Goal: Transaction & Acquisition: Purchase product/service

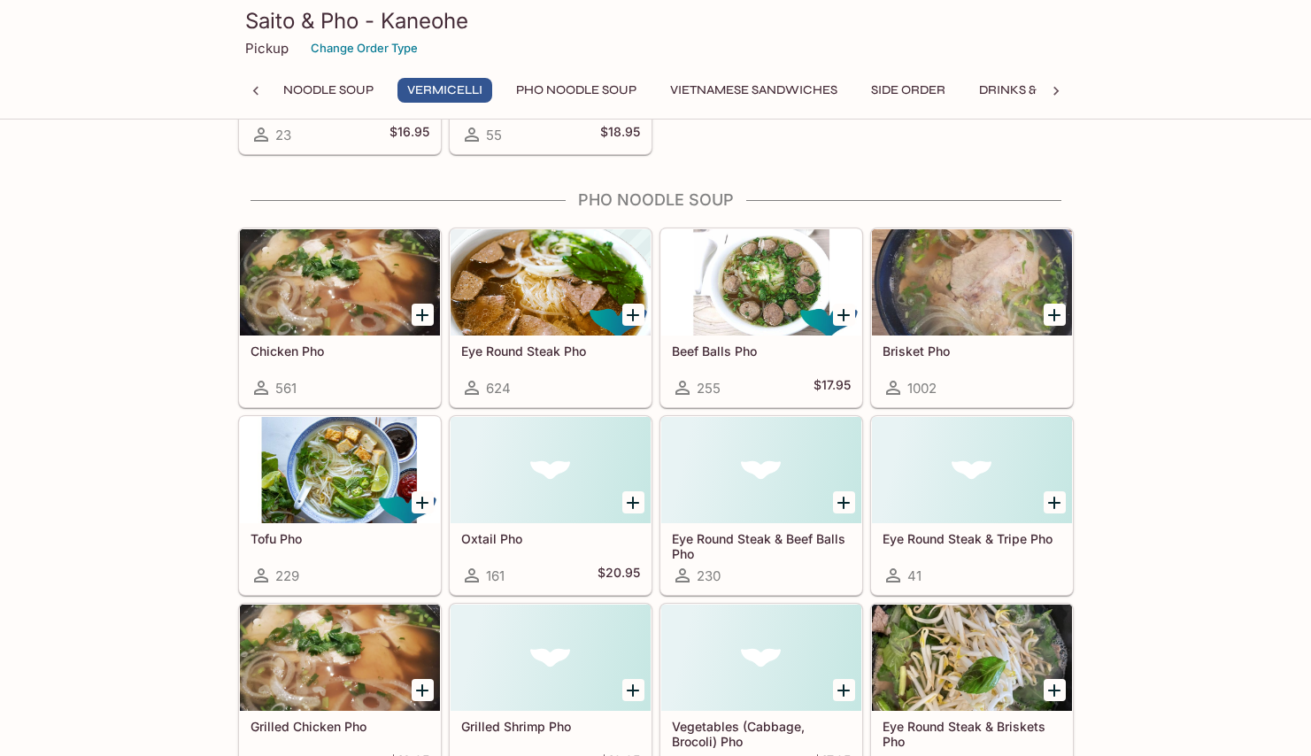
scroll to position [880, 0]
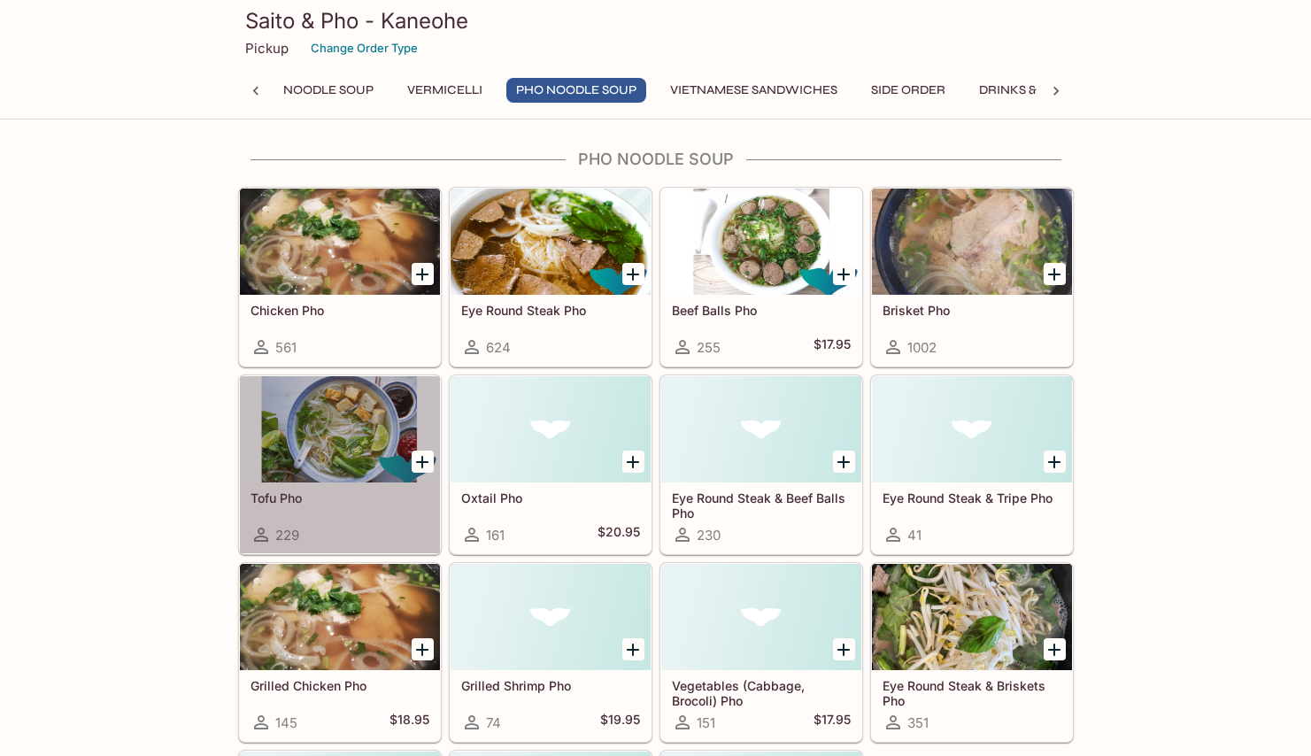
click at [353, 442] on div at bounding box center [340, 429] width 200 height 106
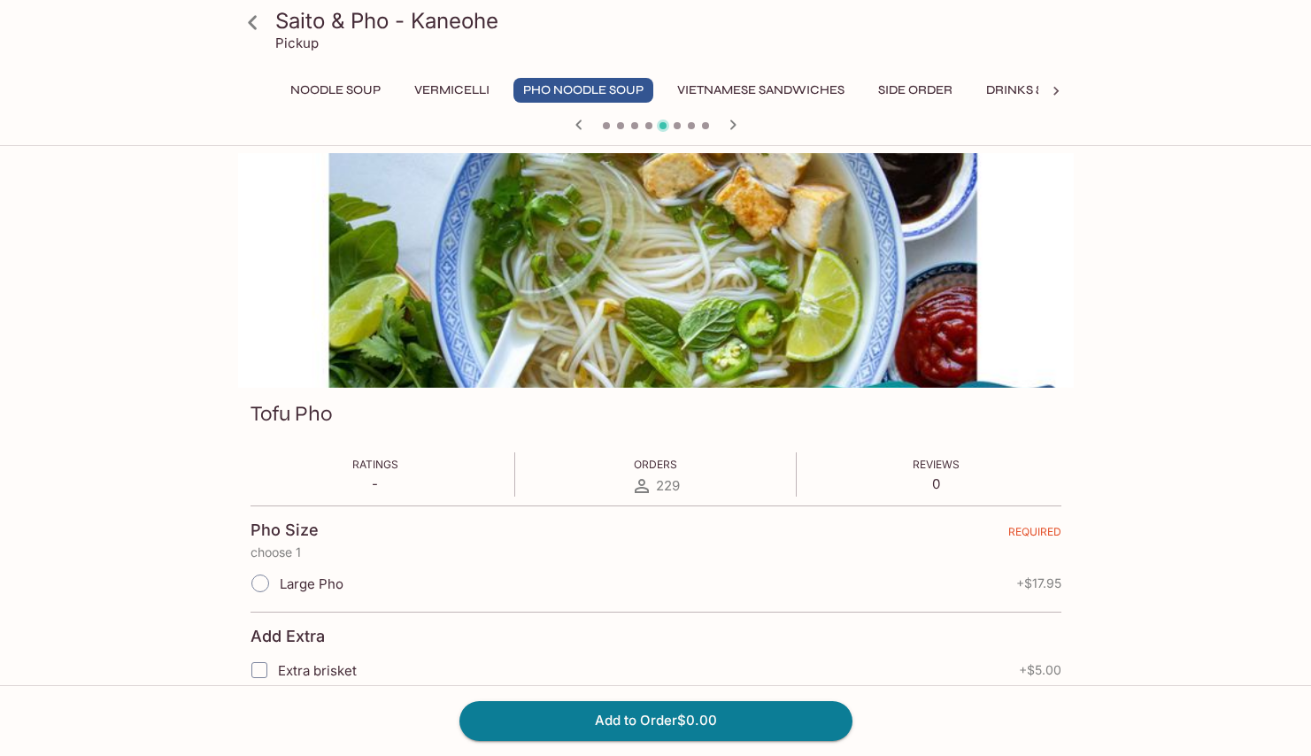
click at [247, 26] on icon at bounding box center [252, 22] width 31 height 31
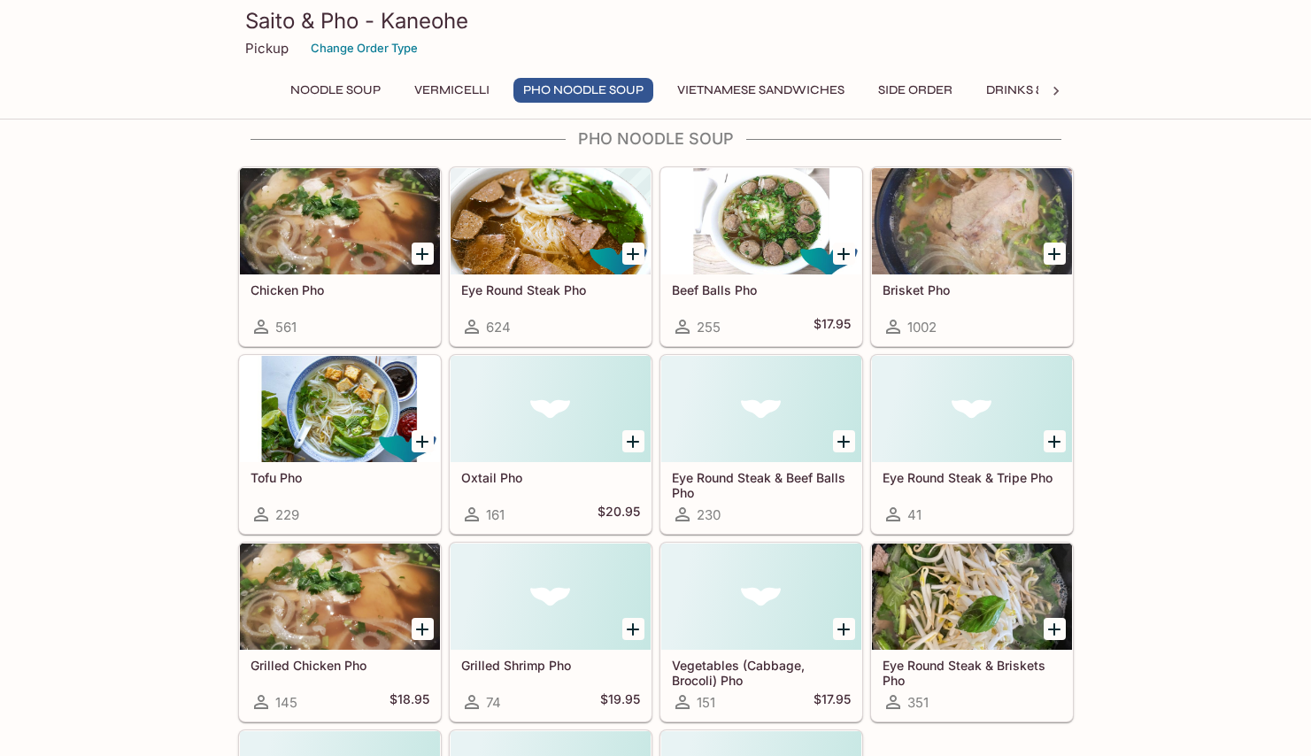
scroll to position [1029, 0]
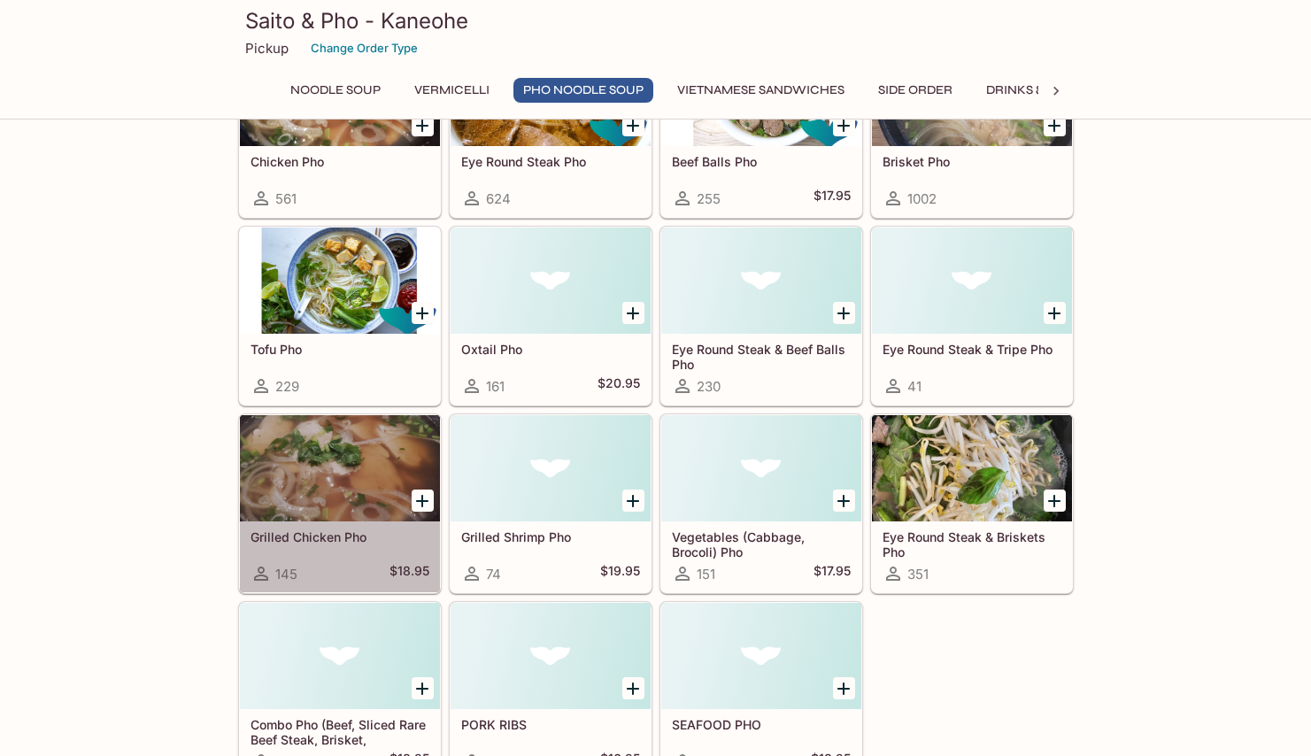
click at [334, 542] on h5 "Grilled Chicken Pho" at bounding box center [339, 536] width 179 height 15
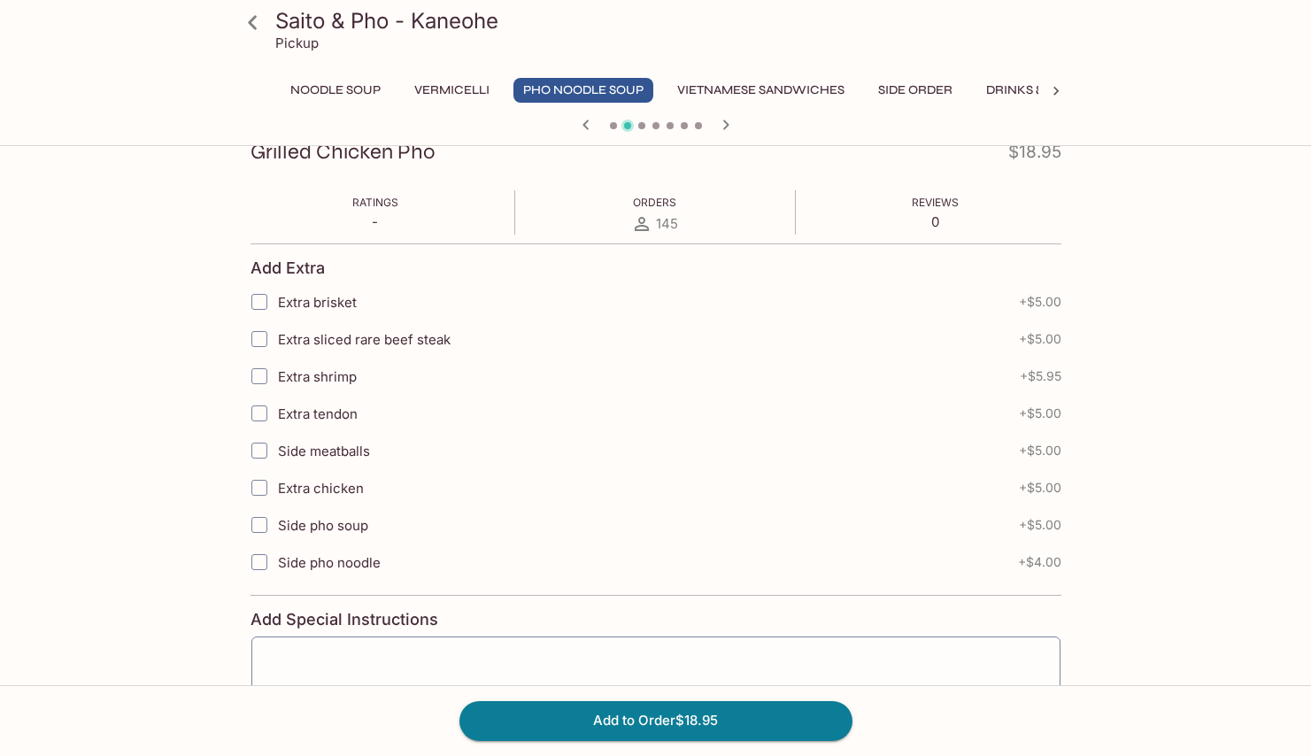
scroll to position [304, 0]
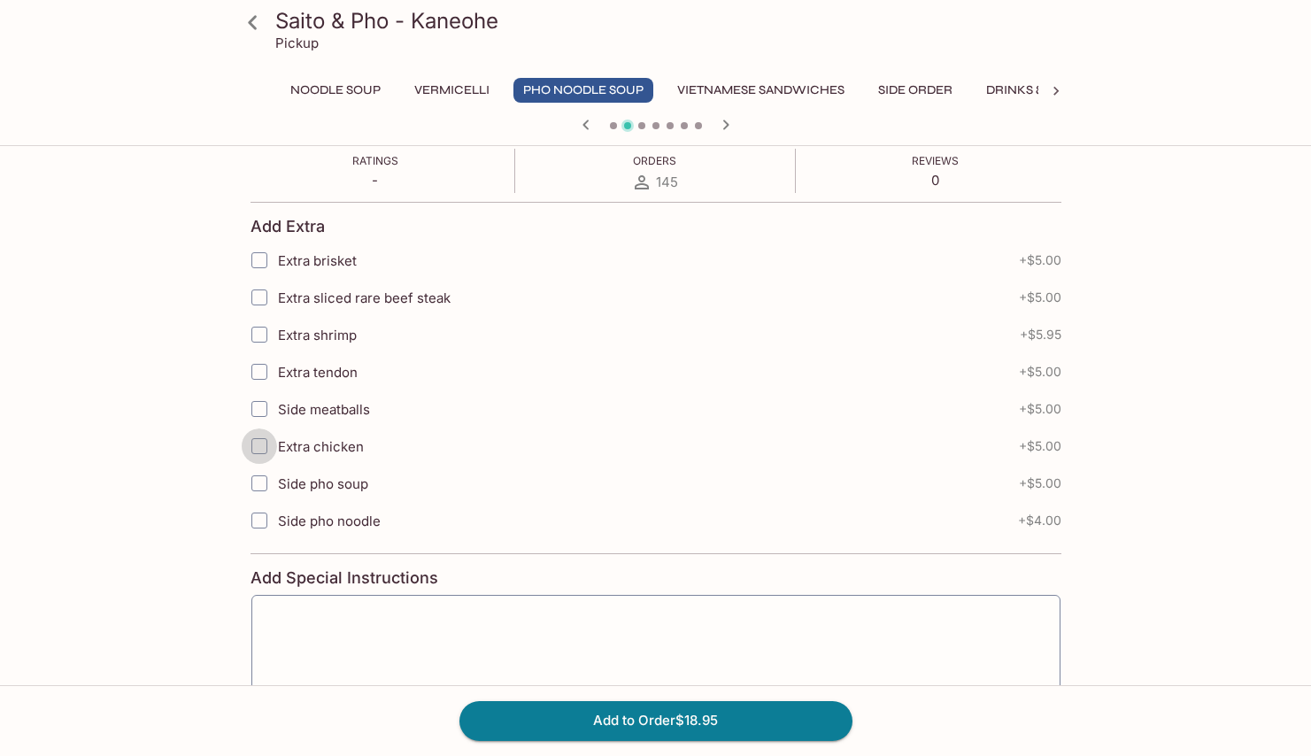
click at [255, 445] on input "Extra chicken" at bounding box center [259, 445] width 35 height 35
checkbox input "true"
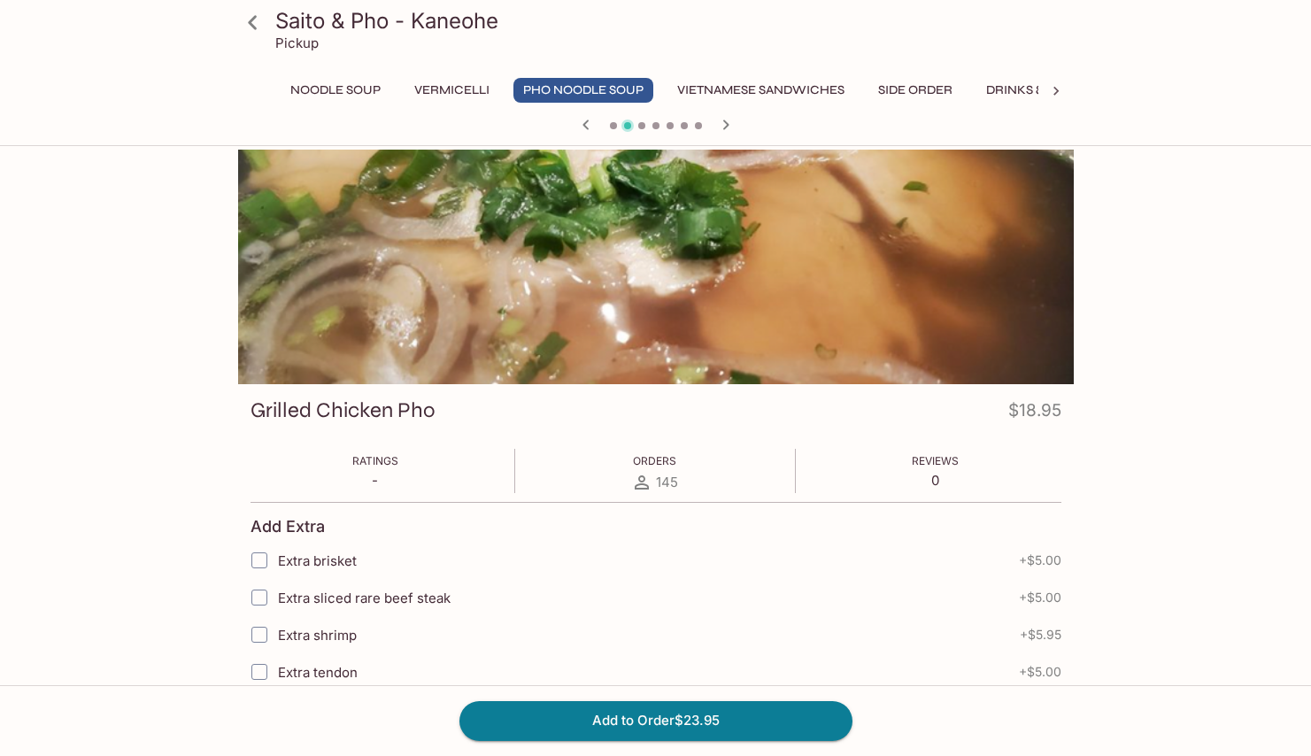
scroll to position [270, 0]
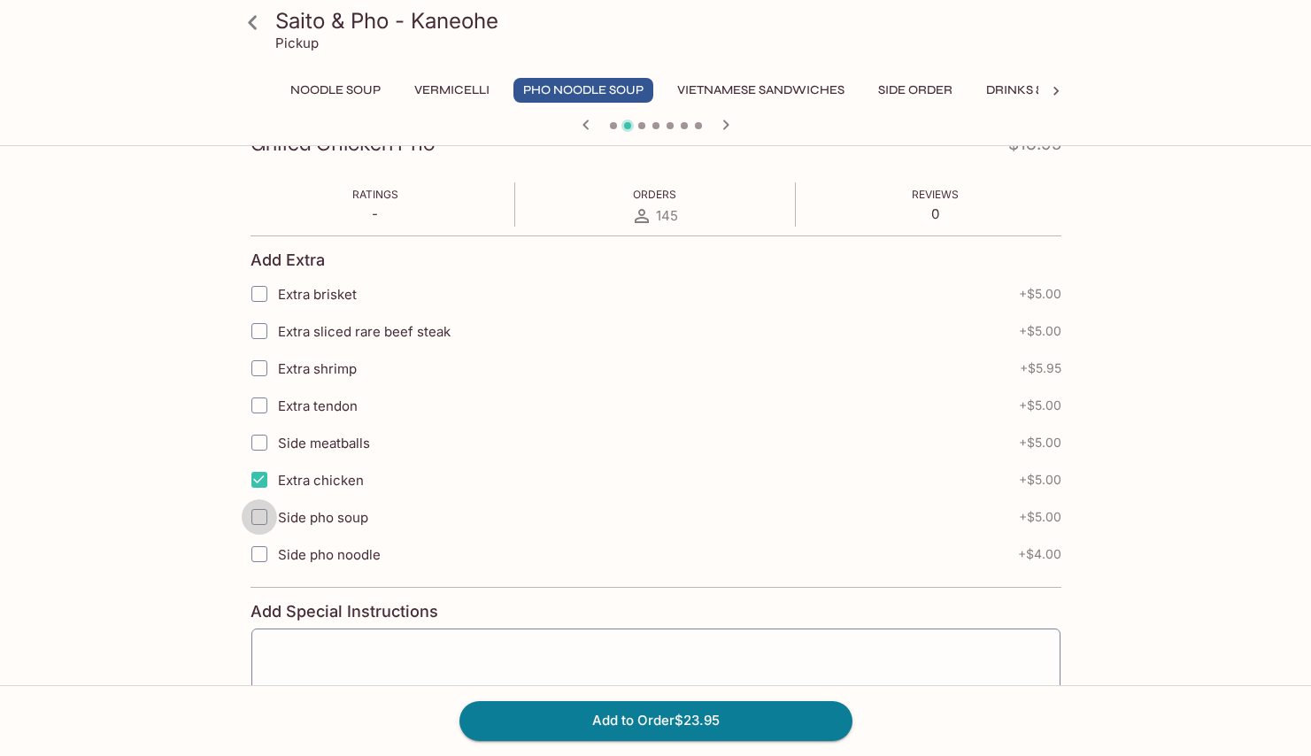
click at [264, 512] on input "Side pho soup" at bounding box center [259, 516] width 35 height 35
checkbox input "true"
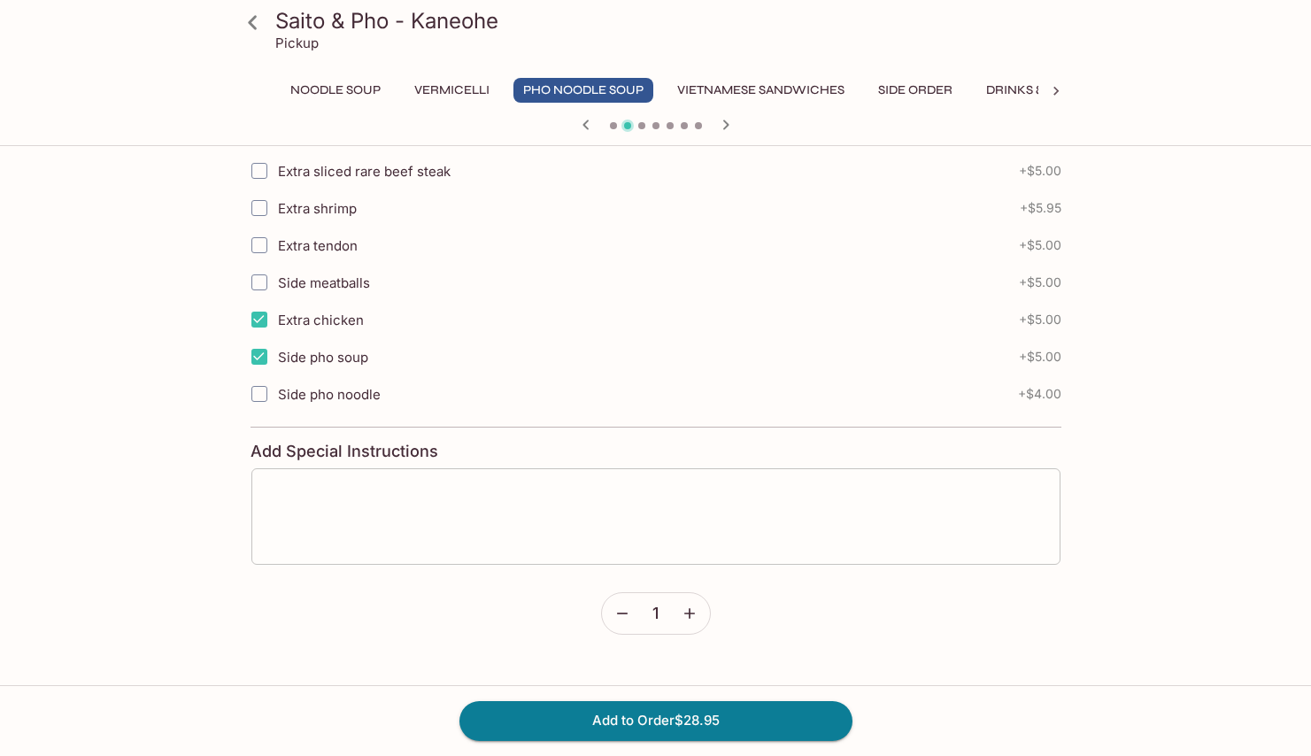
scroll to position [511, 0]
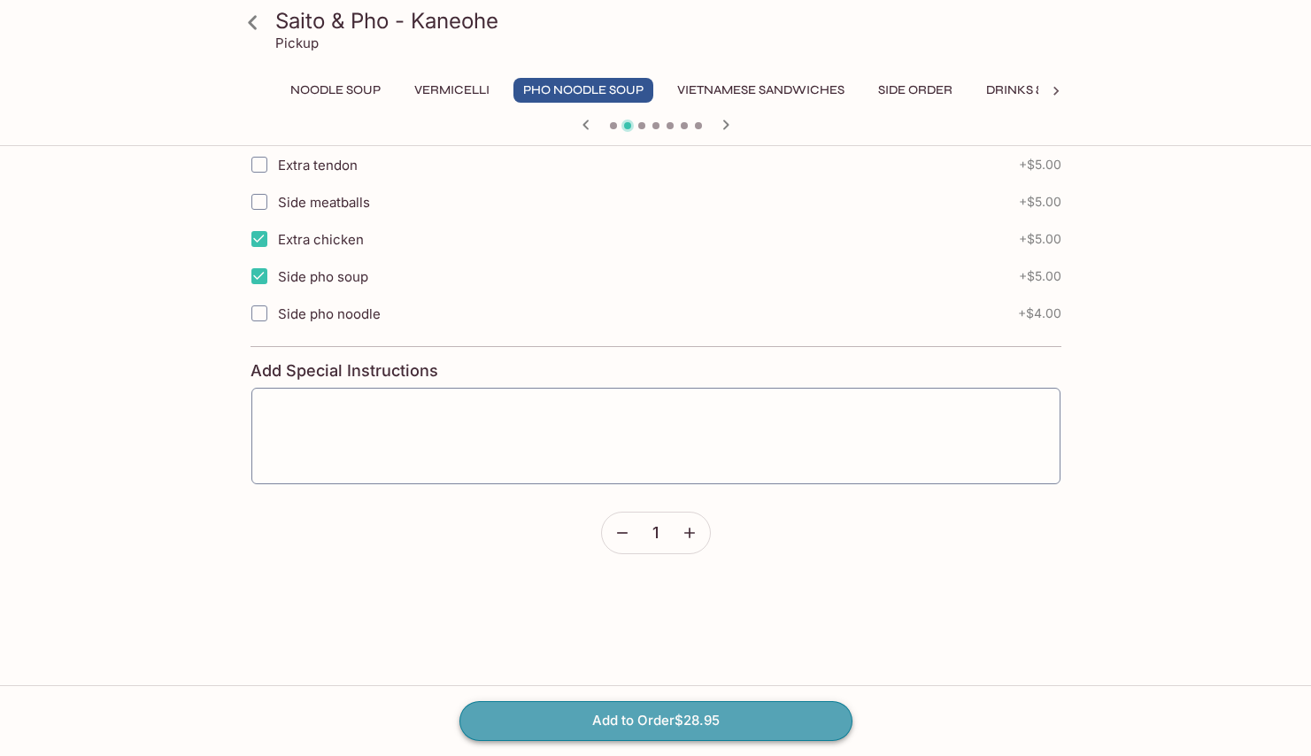
click at [632, 722] on button "Add to Order $28.95" at bounding box center [655, 720] width 393 height 39
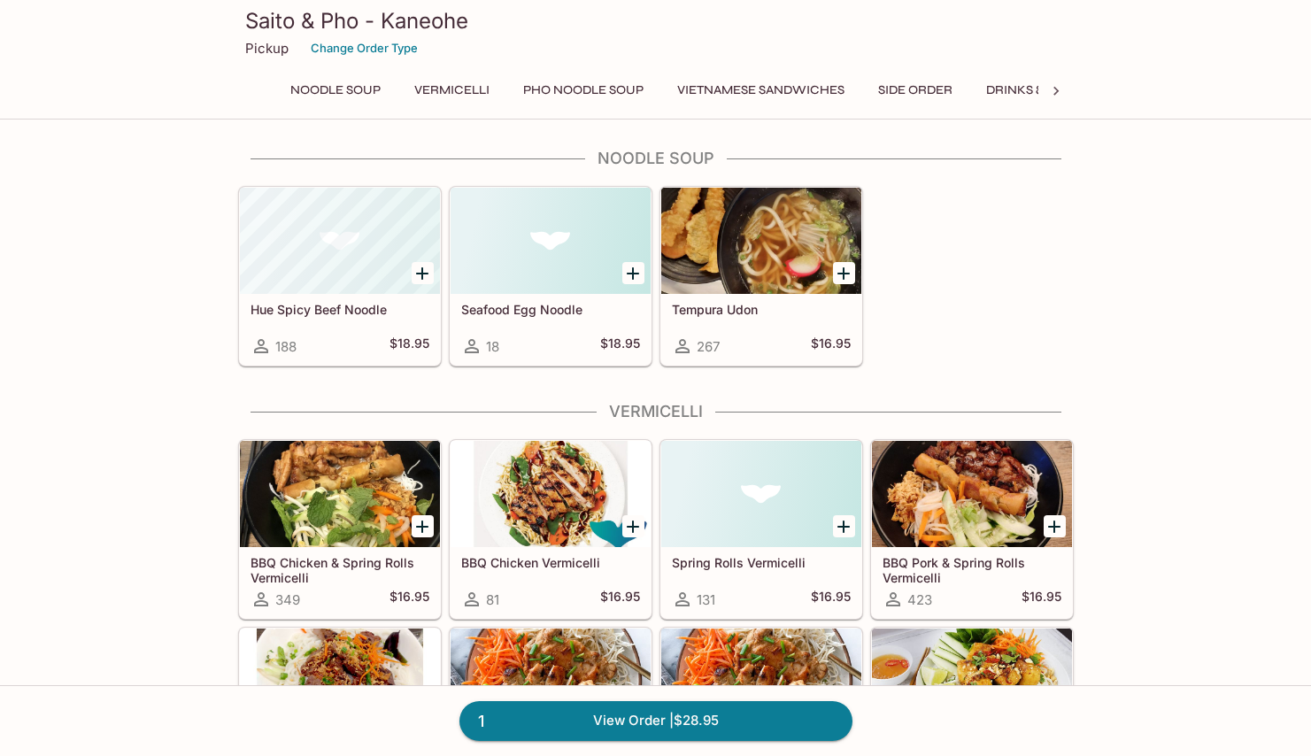
click at [1057, 86] on icon at bounding box center [1056, 91] width 18 height 18
click at [981, 96] on button "Lunch & Dinner" at bounding box center [974, 90] width 127 height 25
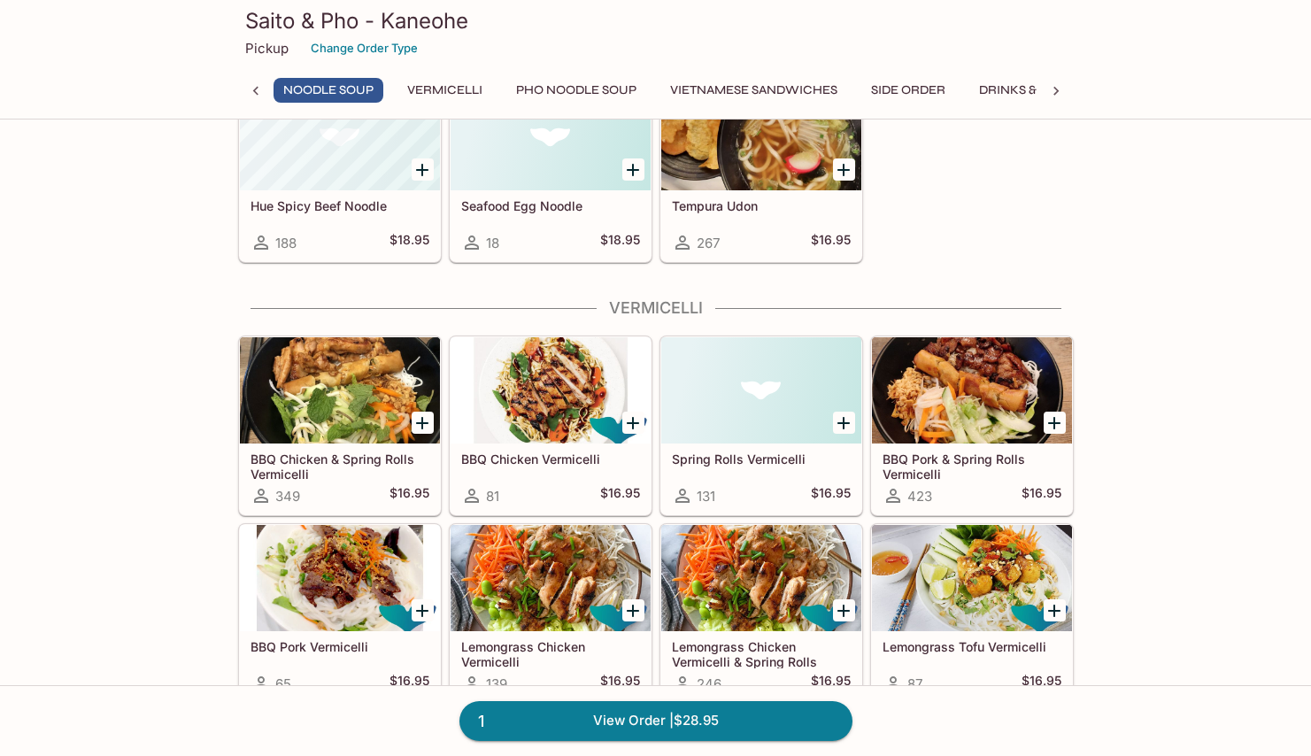
scroll to position [0, 0]
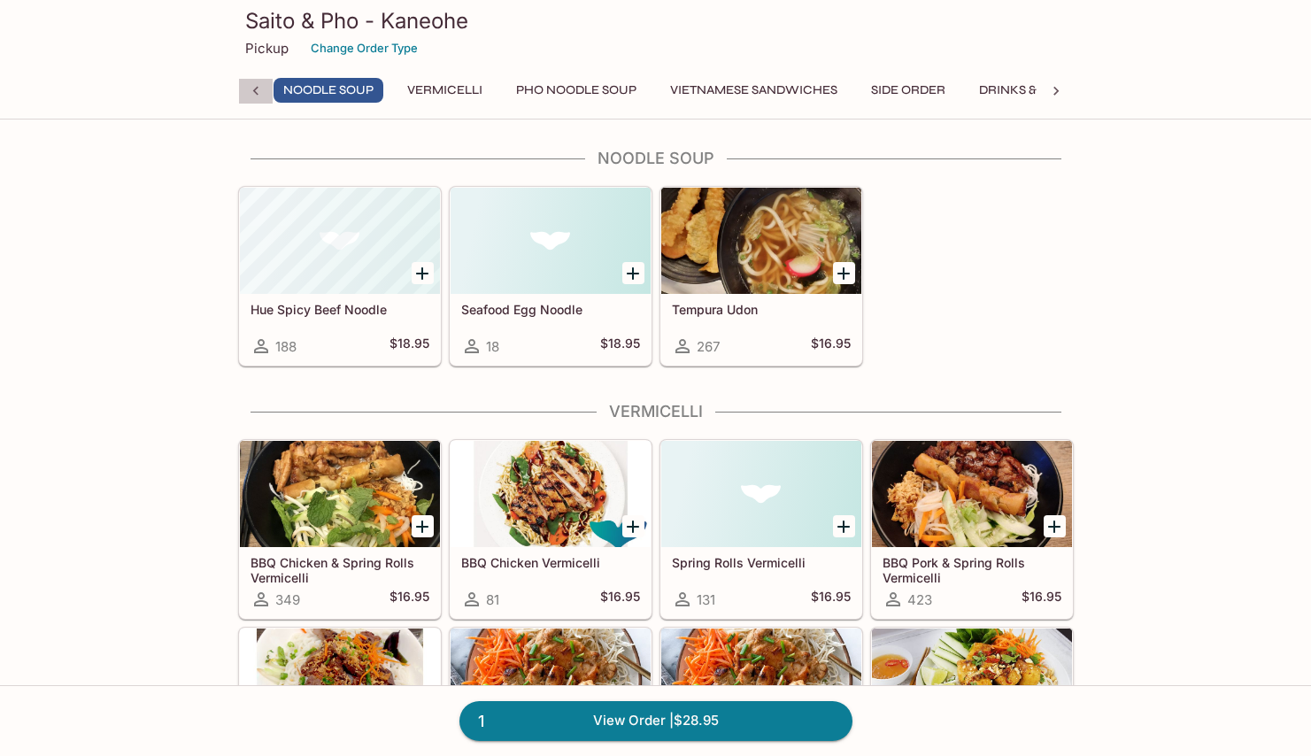
click at [250, 90] on icon at bounding box center [256, 91] width 18 height 18
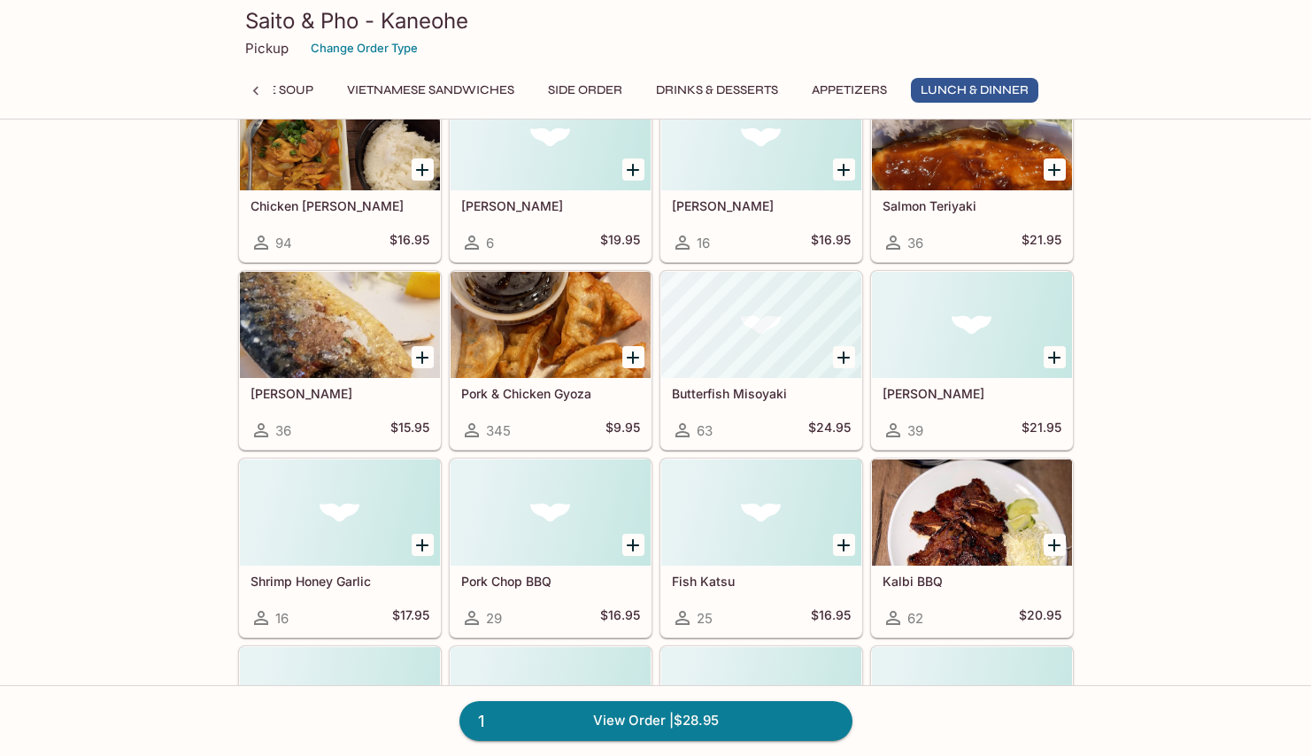
scroll to position [4263, 0]
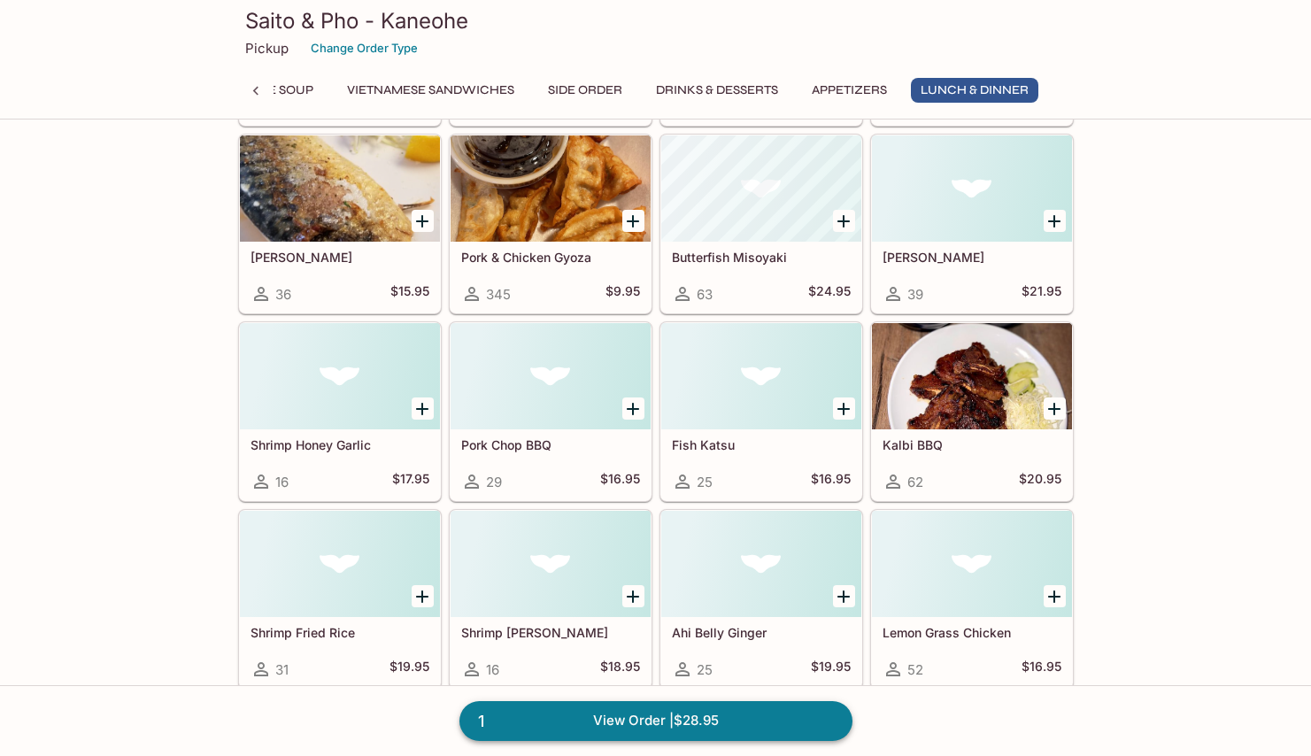
click at [703, 729] on link "1 View Order | $28.95" at bounding box center [655, 720] width 393 height 39
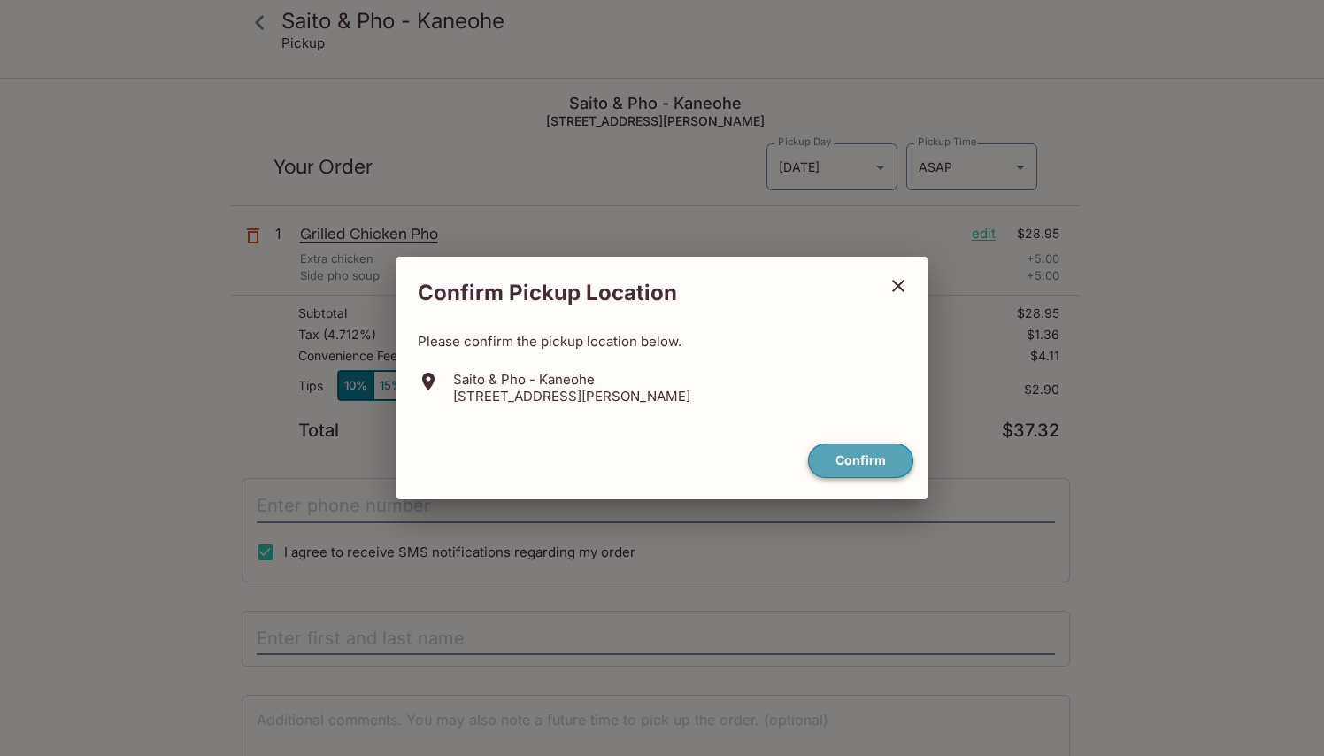
click at [859, 460] on button "Confirm" at bounding box center [860, 460] width 105 height 35
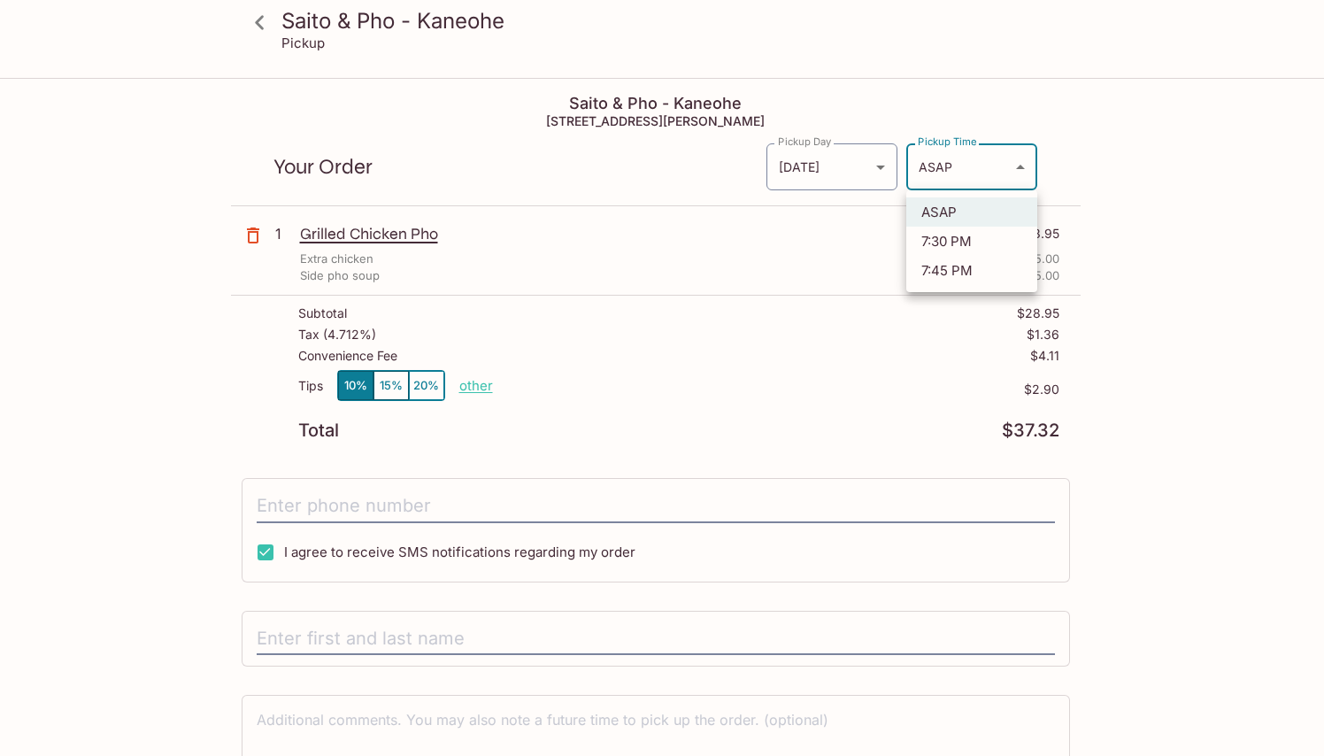
click at [992, 180] on body "Saito & Pho - Kaneohe Pickup Saito & Pho - Kaneohe 45-[STREET_ADDRESS] Your Ord…" at bounding box center [662, 458] width 1324 height 756
click at [959, 276] on li "7:45 PM" at bounding box center [971, 270] width 131 height 29
type input "[DATE]T05:45:01.000000Z"
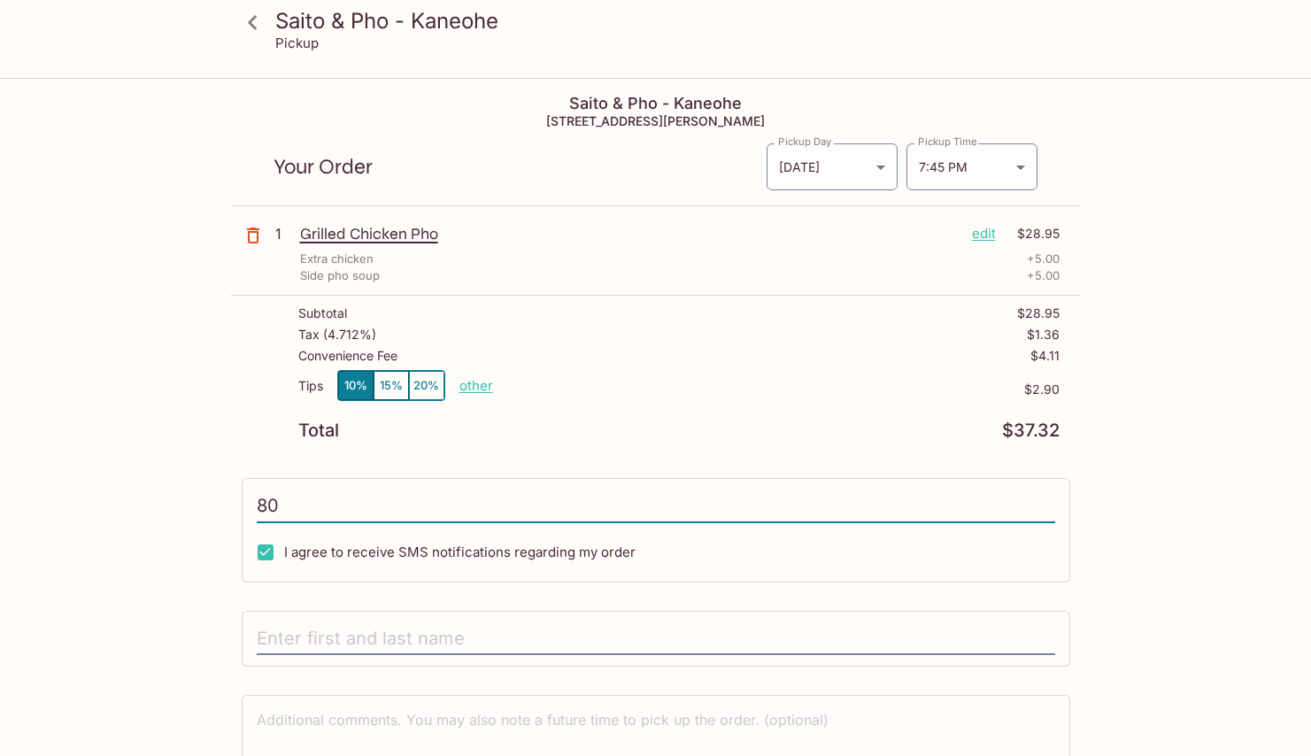
type input "808"
type input "[PHONE_NUMBER]"
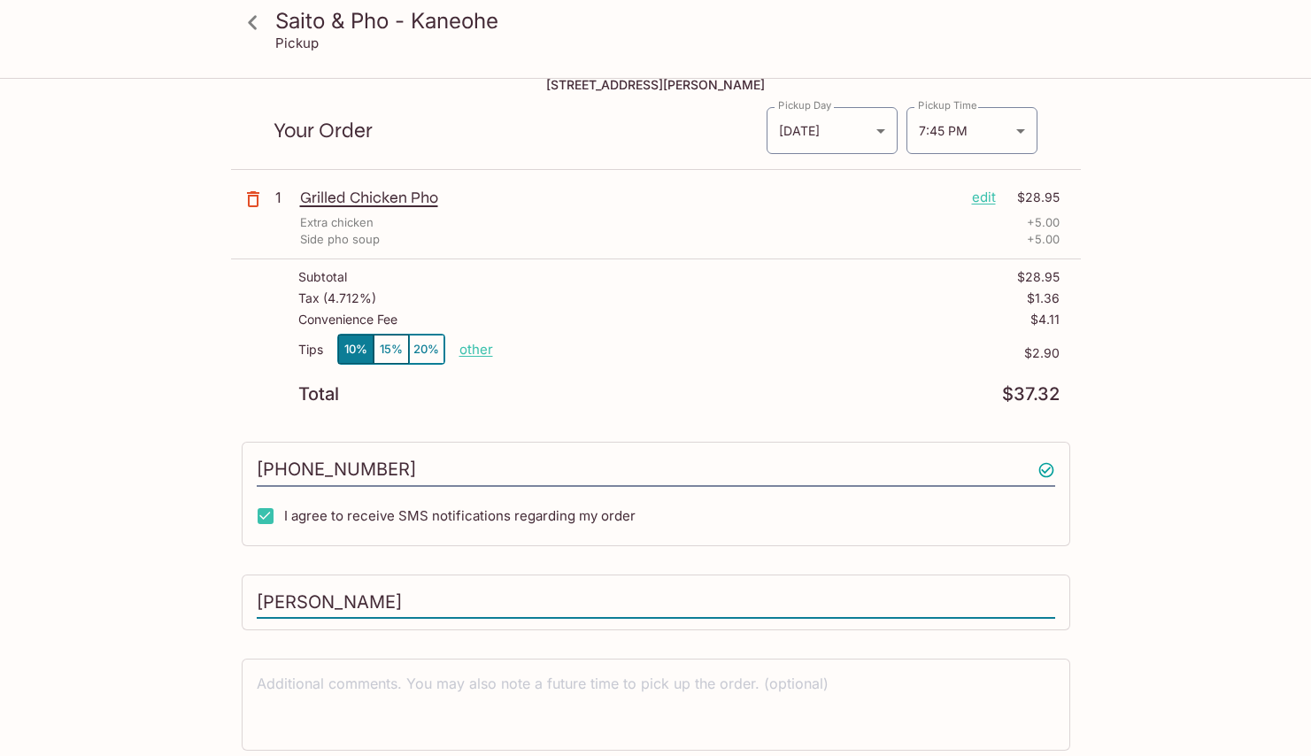
scroll to position [151, 0]
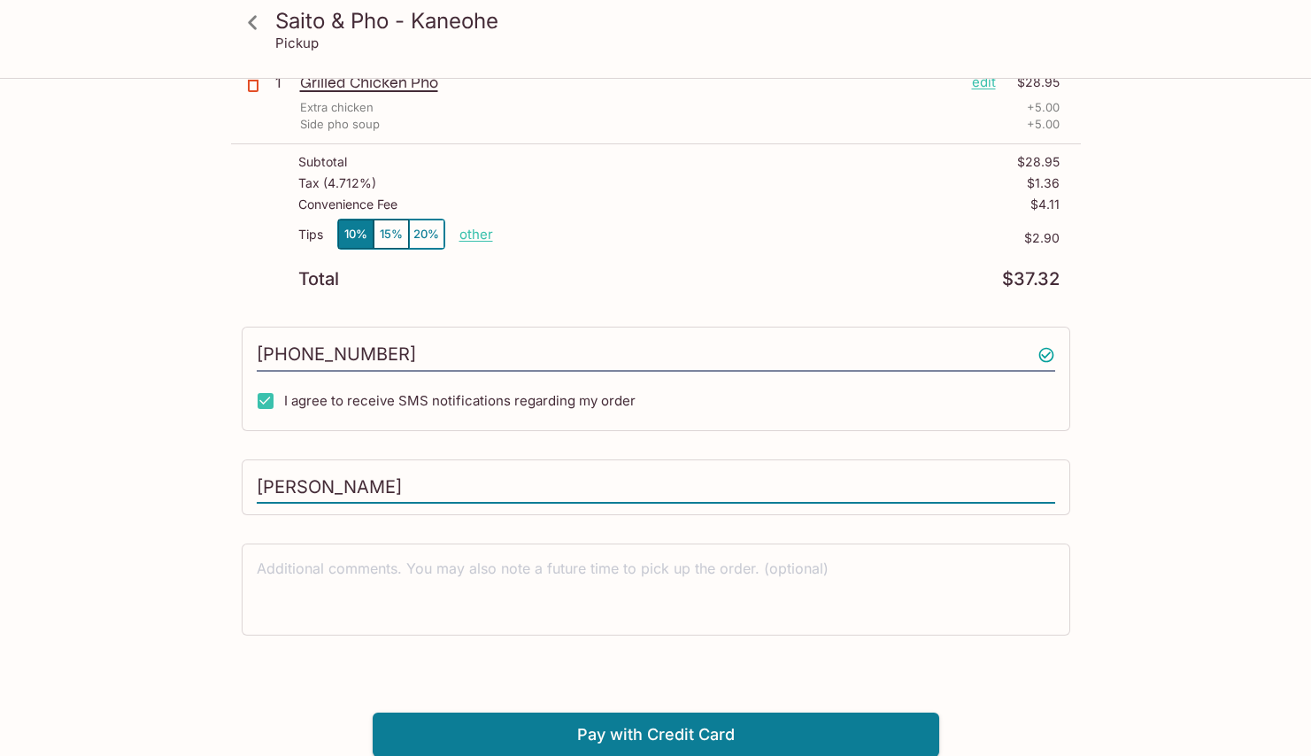
type input "[PERSON_NAME]"
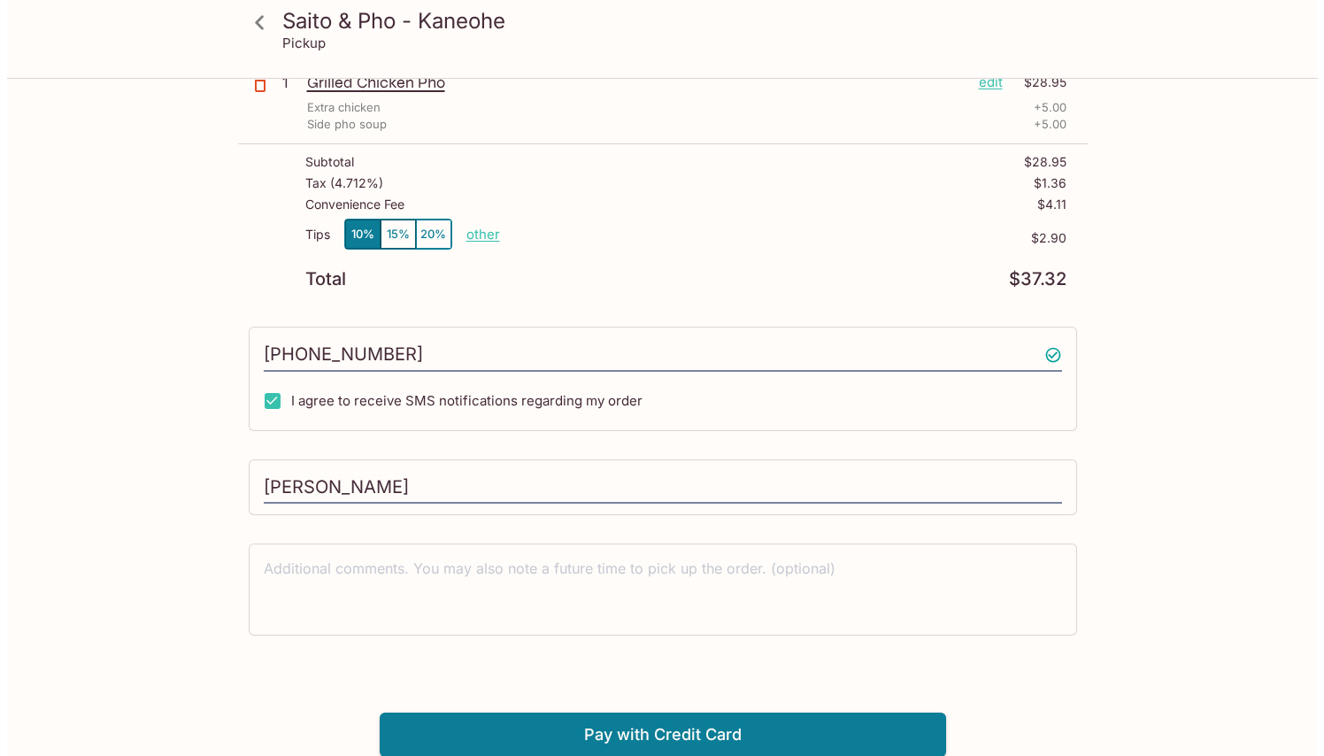
scroll to position [80, 0]
